Goal: Information Seeking & Learning: Learn about a topic

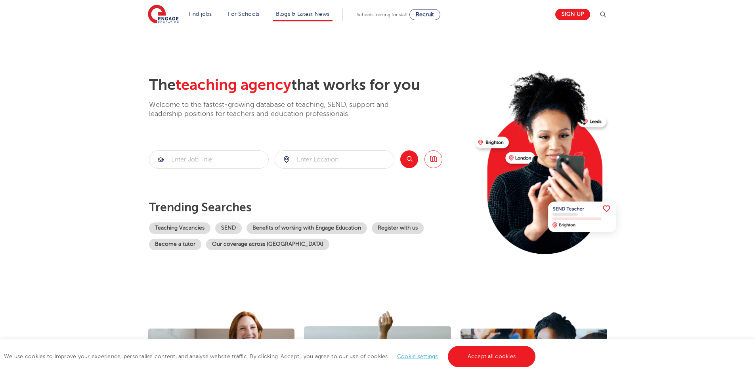
click at [313, 10] on li "Blogs & Latest News" at bounding box center [303, 14] width 60 height 13
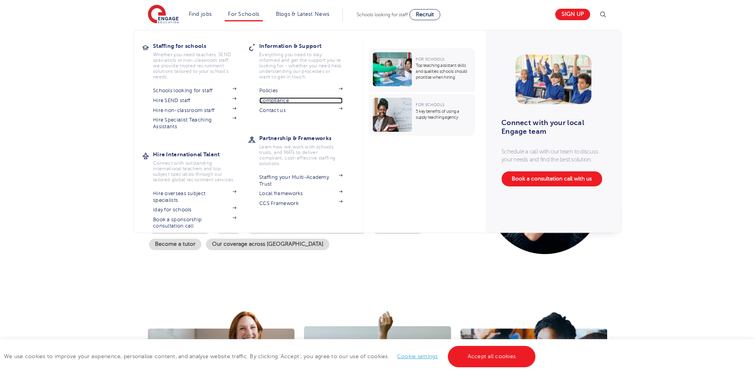
click at [276, 101] on link "Compliance" at bounding box center [300, 100] width 83 height 6
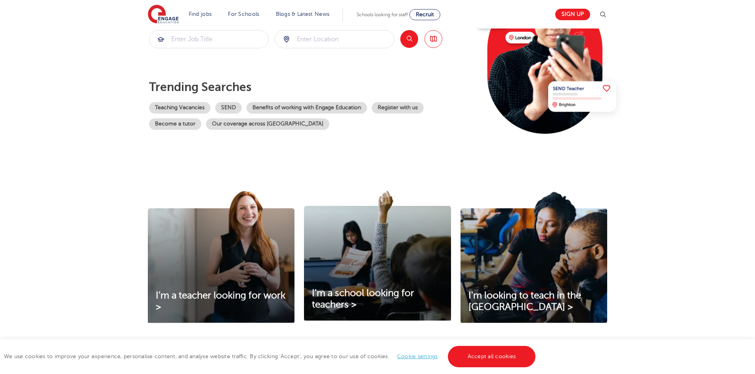
scroll to position [198, 0]
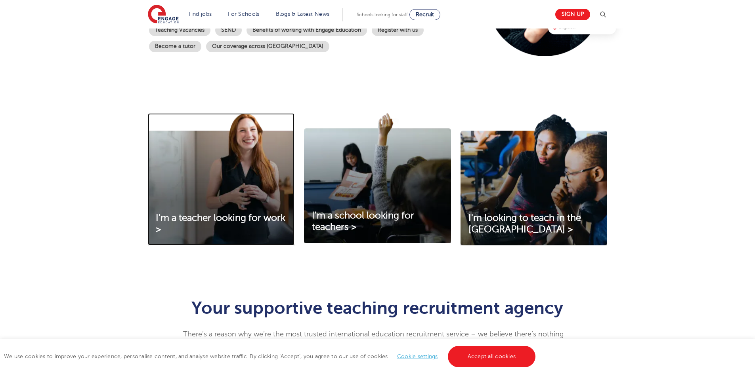
click at [216, 186] on img at bounding box center [221, 179] width 147 height 132
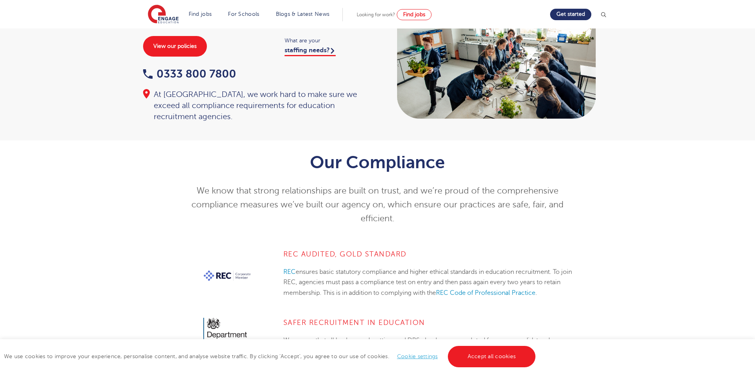
scroll to position [158, 0]
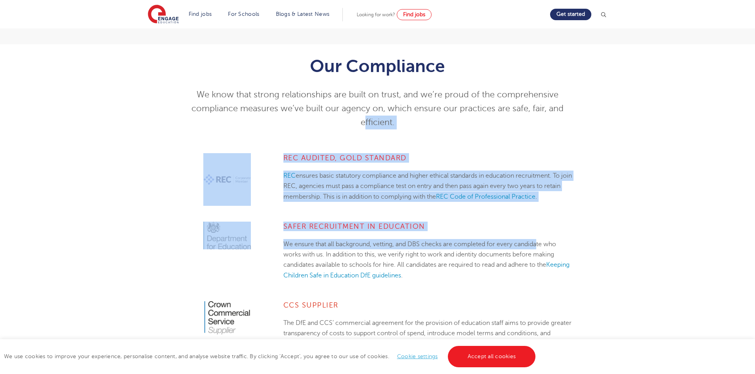
drag, startPoint x: 288, startPoint y: 122, endPoint x: 538, endPoint y: 249, distance: 280.1
click at [521, 241] on p "We ensure that all background, vetting, and DBS checks are completed for every …" at bounding box center [427, 260] width 288 height 42
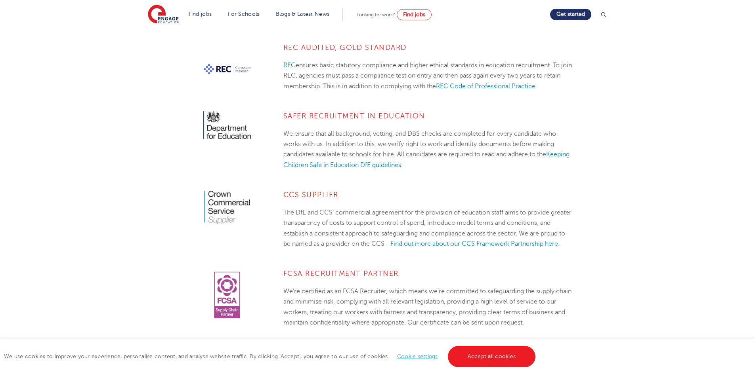
scroll to position [277, 0]
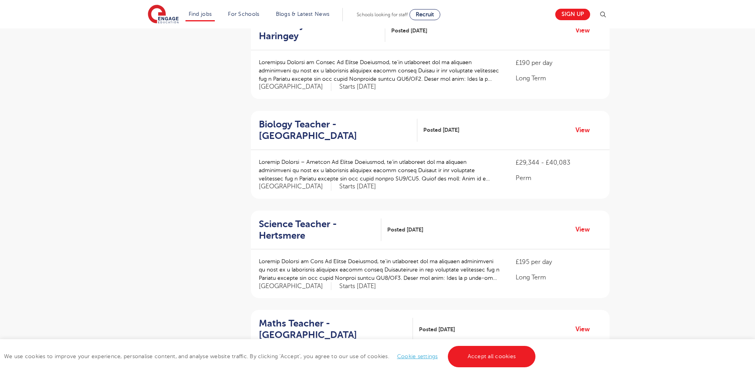
scroll to position [40, 0]
